Goal: Task Accomplishment & Management: Complete application form

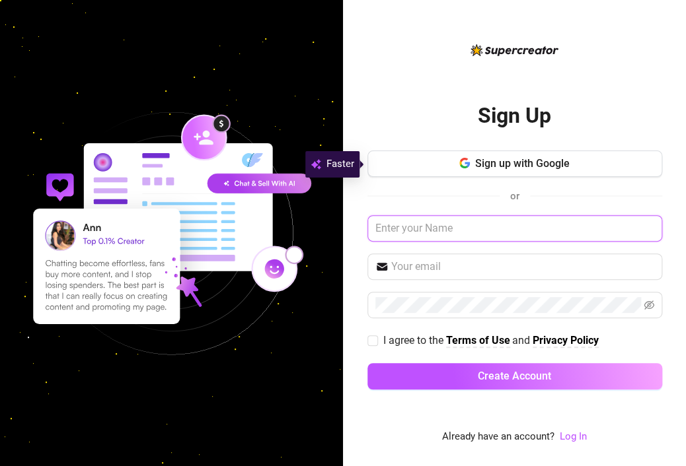
click at [456, 226] on input "text" at bounding box center [514, 228] width 295 height 26
type input "F"
type input "[PERSON_NAME]"
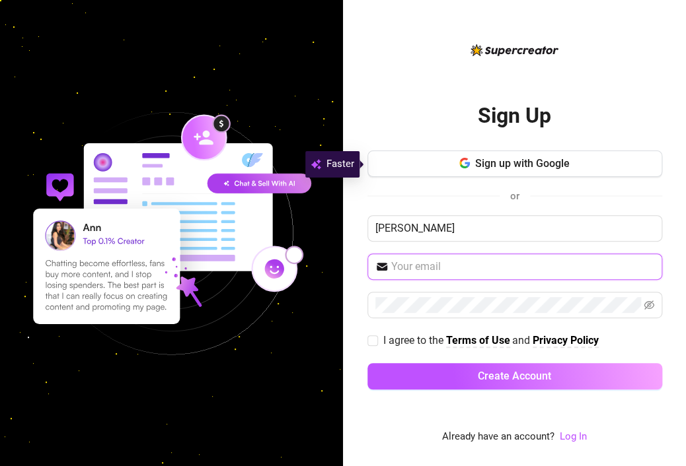
click at [446, 259] on input "text" at bounding box center [522, 267] width 263 height 16
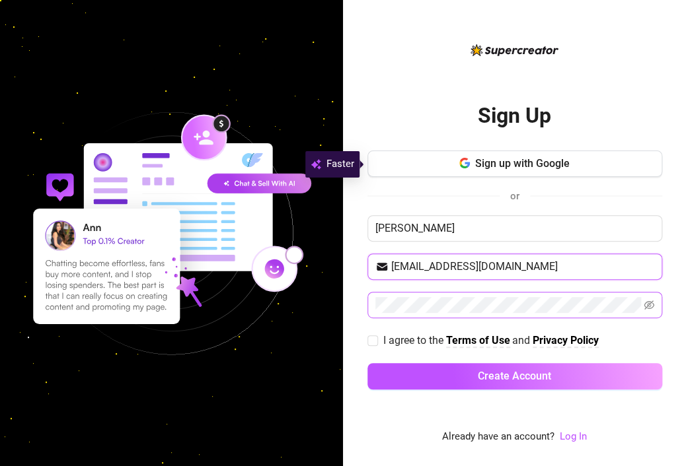
type input "[EMAIL_ADDRESS][DOMAIN_NAME]"
click at [649, 300] on icon "eye-invisible" at bounding box center [648, 304] width 11 height 9
click at [375, 336] on input "I agree to the Terms of Use and Privacy Policy" at bounding box center [371, 340] width 9 height 9
checkbox input "true"
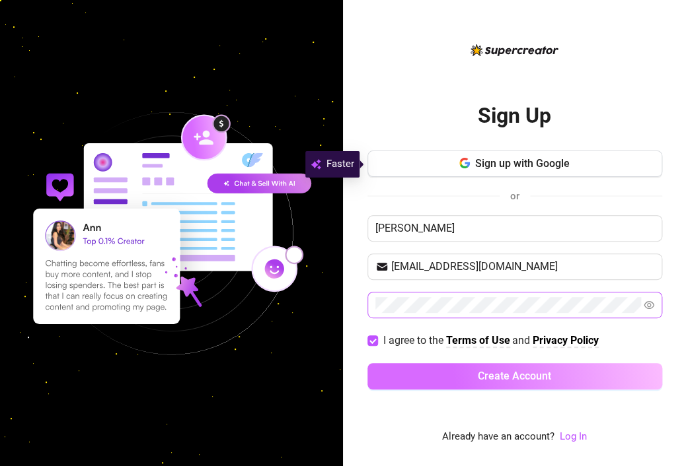
click at [518, 375] on span "Create Account" at bounding box center [513, 376] width 73 height 13
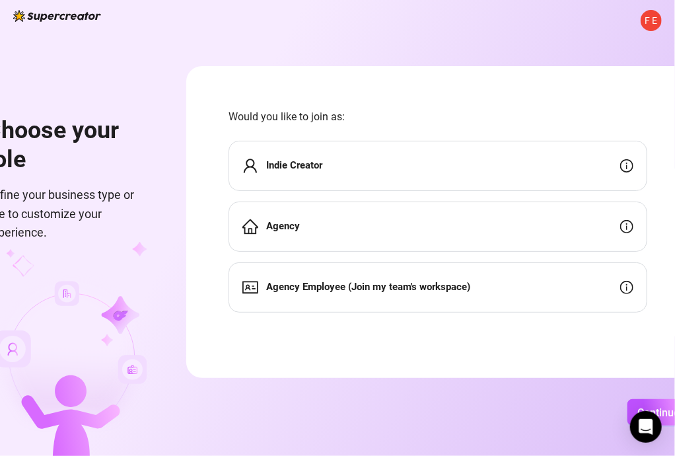
click at [480, 289] on div "Agency Employee (Join my team's workspace)" at bounding box center [438, 287] width 419 height 50
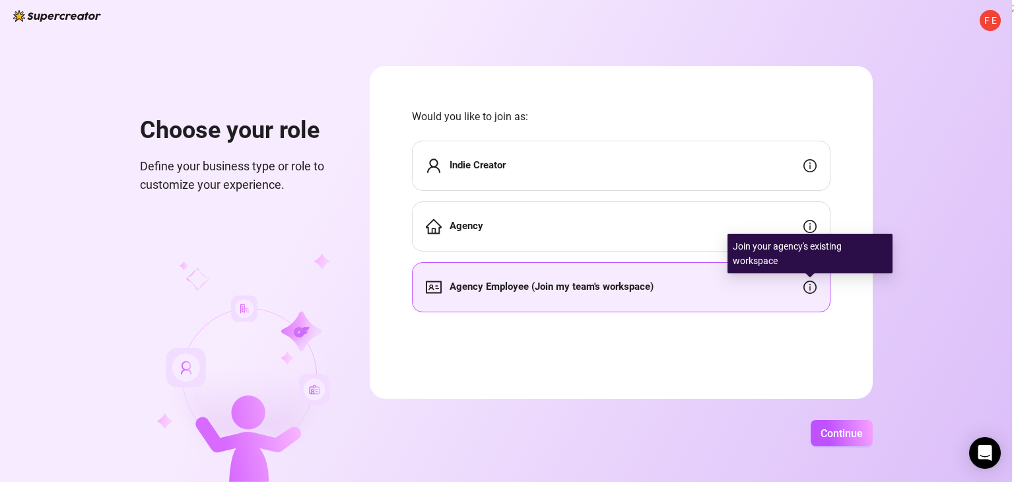
click at [685, 286] on icon "info-circle" at bounding box center [809, 287] width 1 height 7
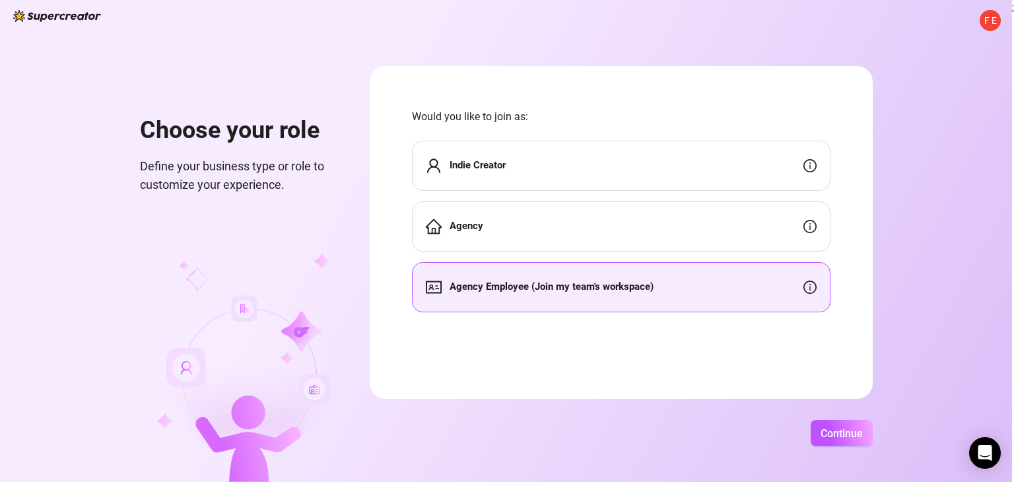
click at [567, 295] on span "Agency Employee (Join my team's workspace)" at bounding box center [552, 287] width 204 height 16
click at [493, 275] on div "Agency Employee (Join my team's workspace)" at bounding box center [621, 287] width 419 height 50
click at [577, 288] on strong "Agency Employee (Join my team's workspace)" at bounding box center [552, 287] width 204 height 12
click at [685, 427] on span "Continue" at bounding box center [842, 433] width 42 height 13
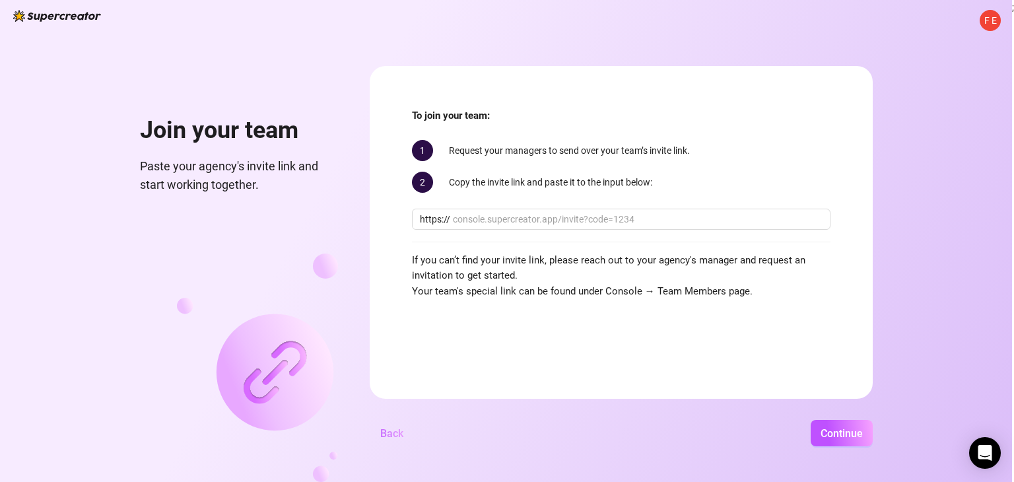
click at [402, 439] on span "Back" at bounding box center [391, 433] width 23 height 13
